Goal: Task Accomplishment & Management: Use online tool/utility

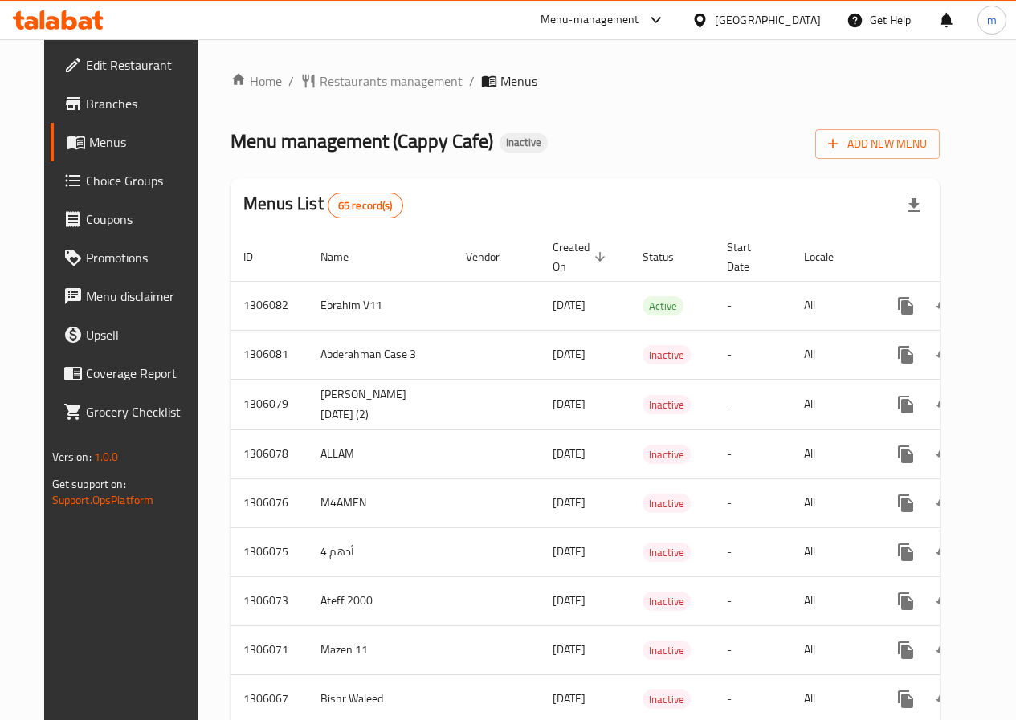
click at [927, 148] on span "Add New Menu" at bounding box center [877, 144] width 99 height 20
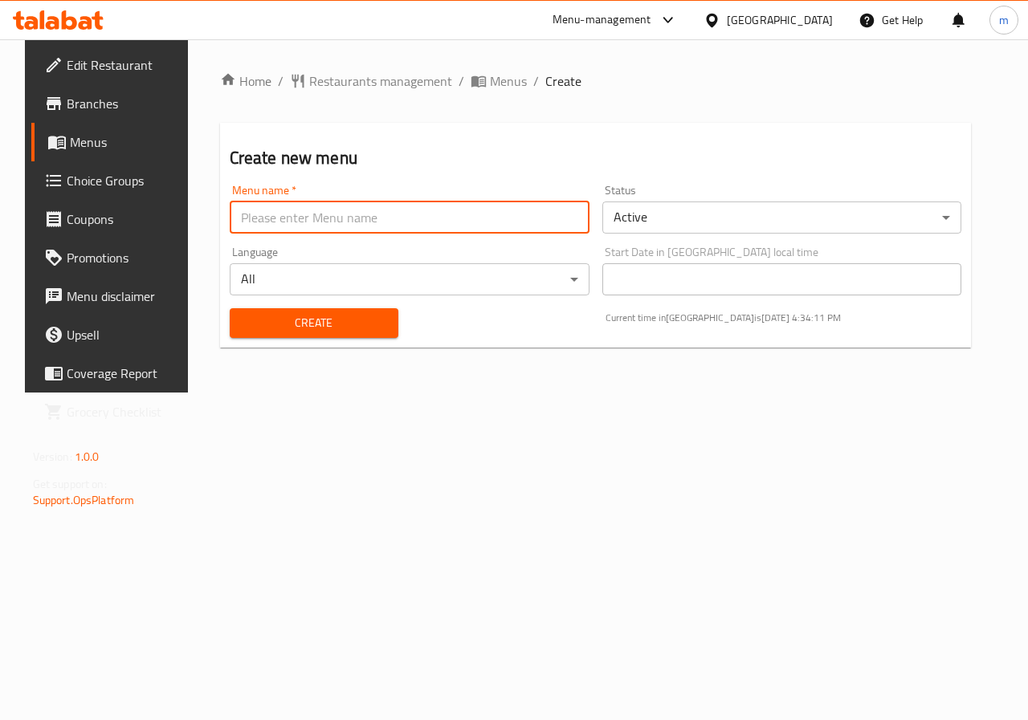
click at [431, 220] on input "text" at bounding box center [410, 218] width 360 height 32
type input "menna 17/8 case 3"
click at [373, 318] on span "Create" at bounding box center [313, 323] width 143 height 20
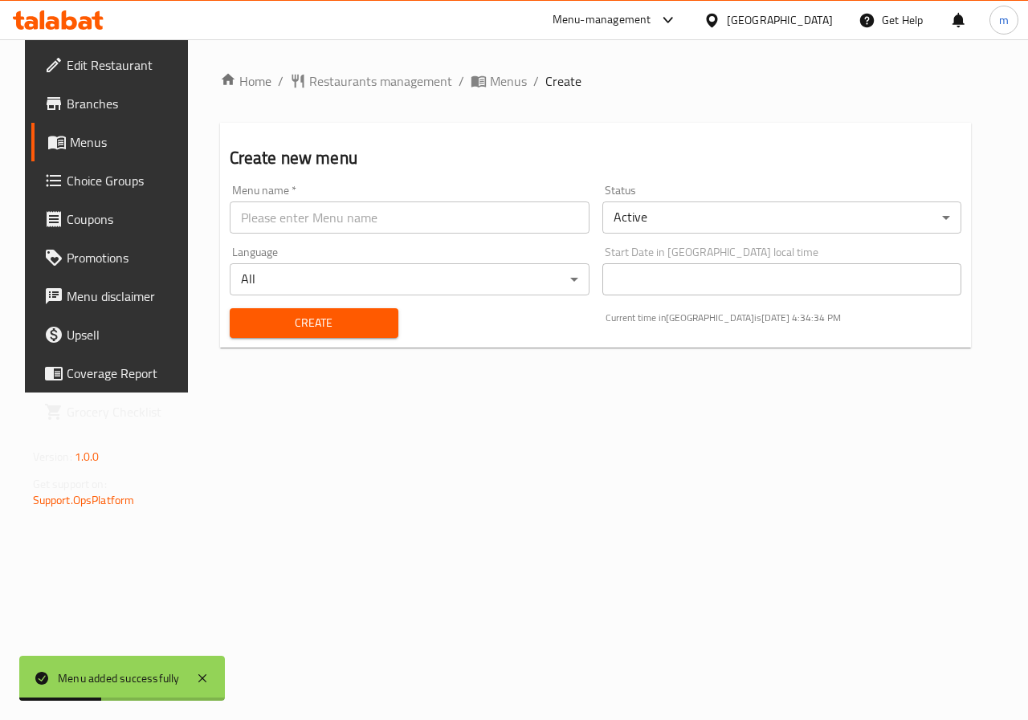
click at [116, 145] on span "Menus" at bounding box center [127, 141] width 114 height 19
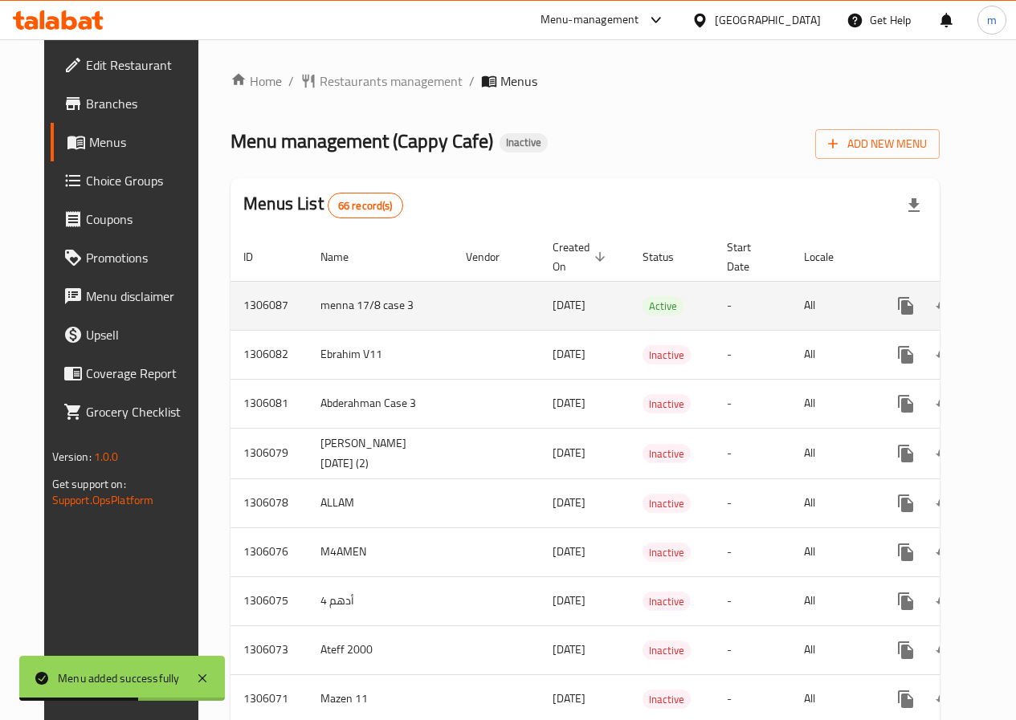
click at [1012, 310] on icon "enhanced table" at bounding box center [1021, 305] width 19 height 19
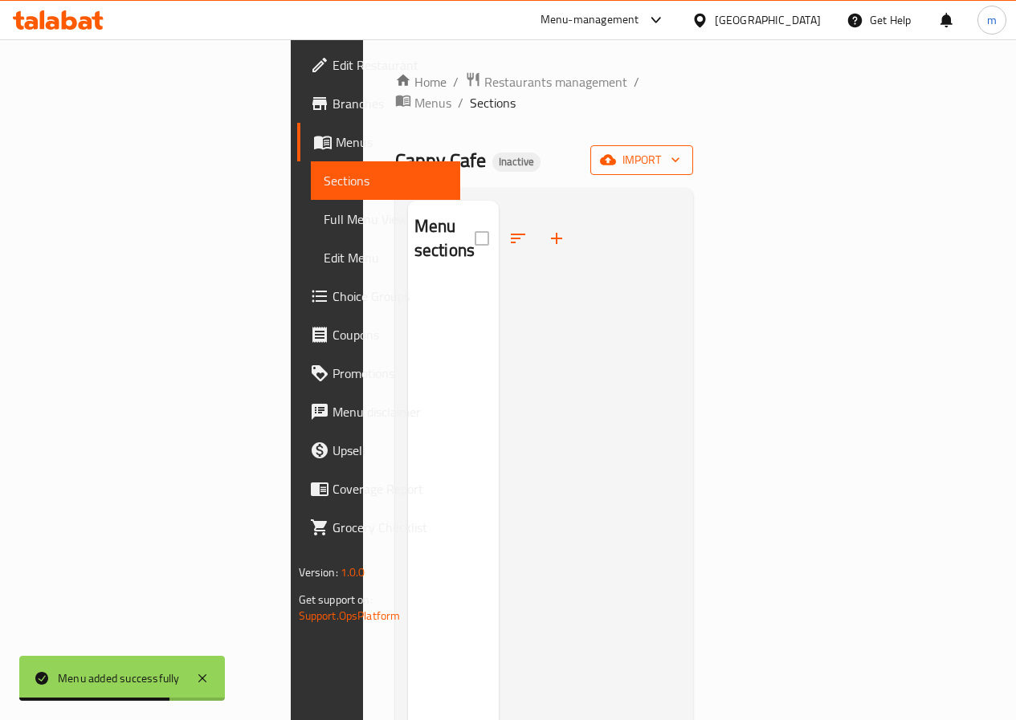
click at [680, 150] on span "import" at bounding box center [641, 160] width 77 height 20
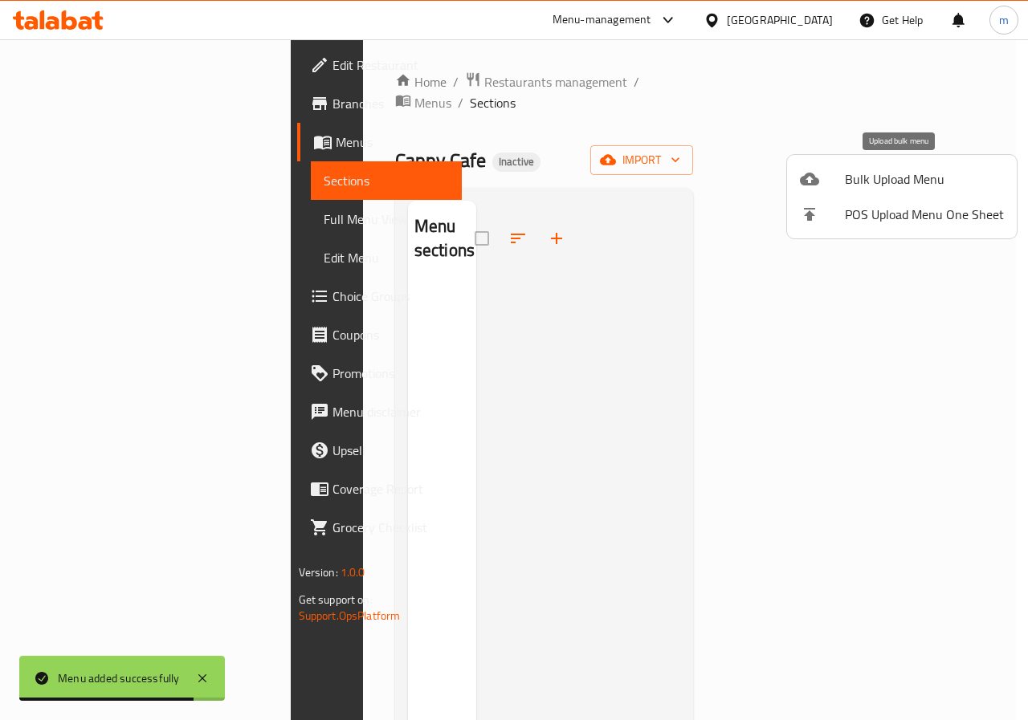
click at [868, 189] on span "Bulk Upload Menu" at bounding box center [924, 178] width 159 height 19
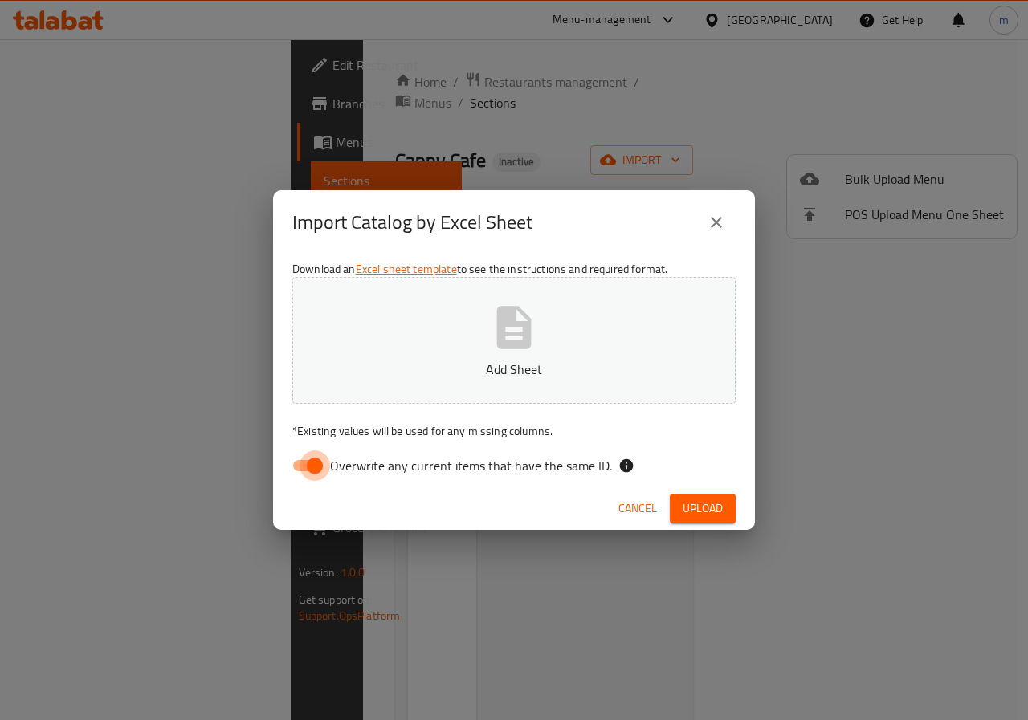
click at [302, 468] on input "Overwrite any current items that have the same ID." at bounding box center [315, 465] width 92 height 31
checkbox input "false"
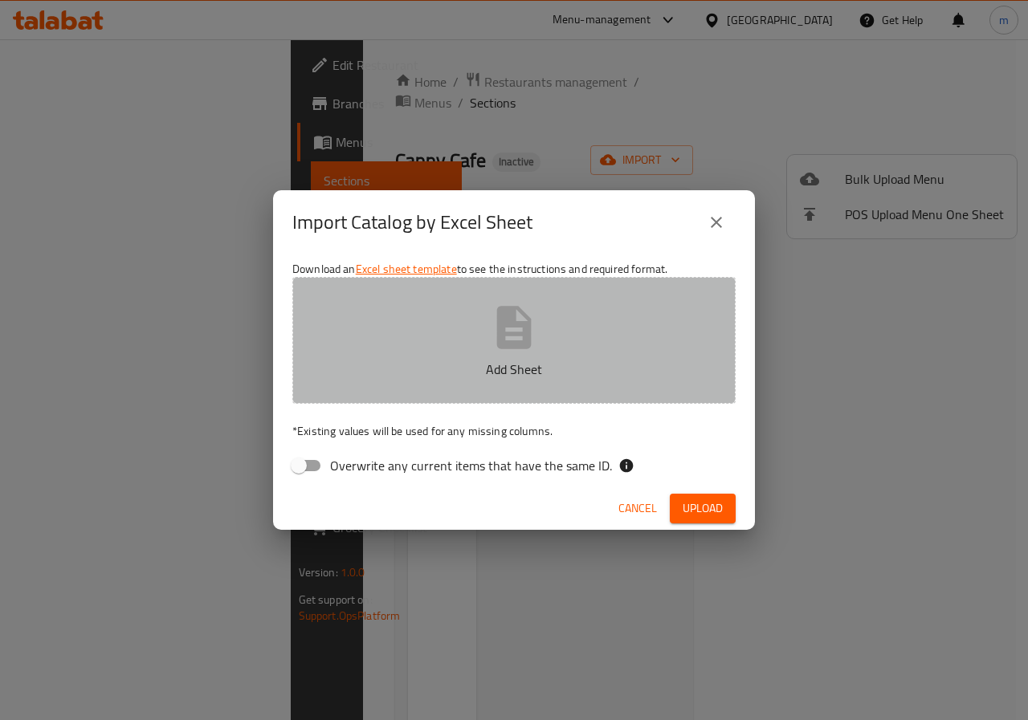
click at [429, 341] on button "Add Sheet" at bounding box center [513, 340] width 443 height 127
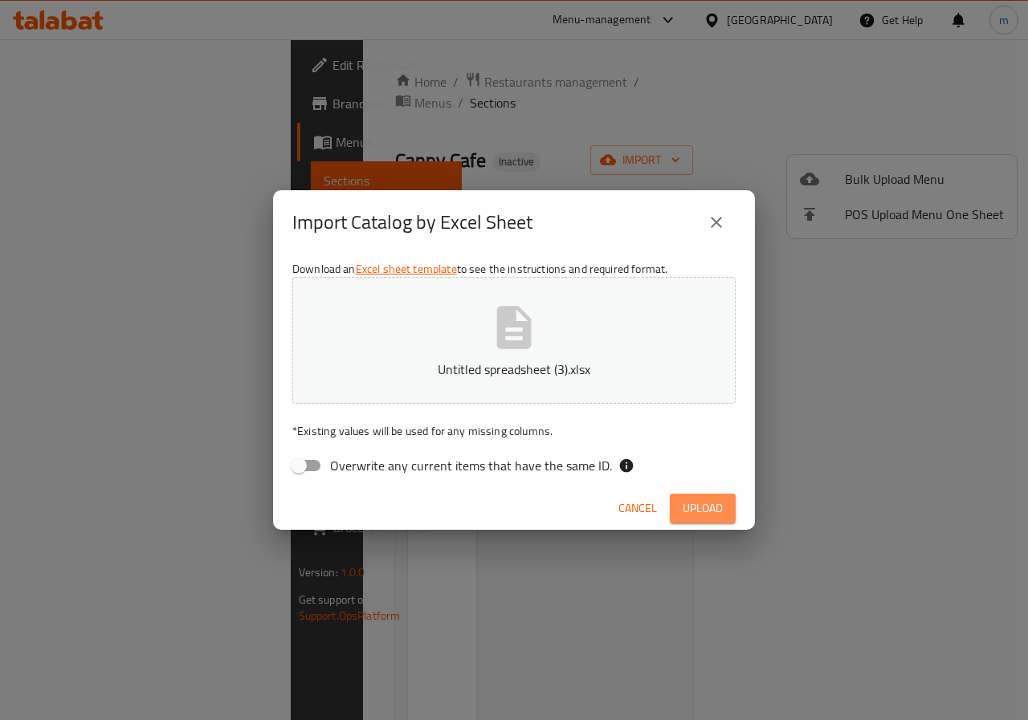
click at [691, 511] on span "Upload" at bounding box center [702, 509] width 40 height 20
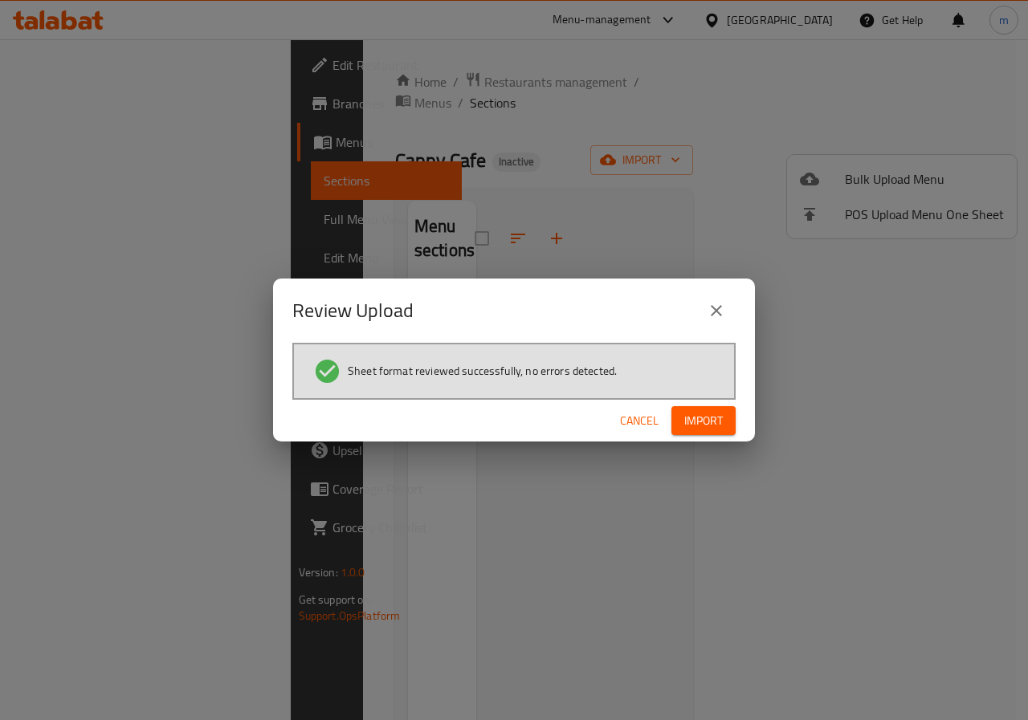
click at [677, 407] on button "Import" at bounding box center [703, 421] width 64 height 30
